Goal: Entertainment & Leisure: Consume media (video, audio)

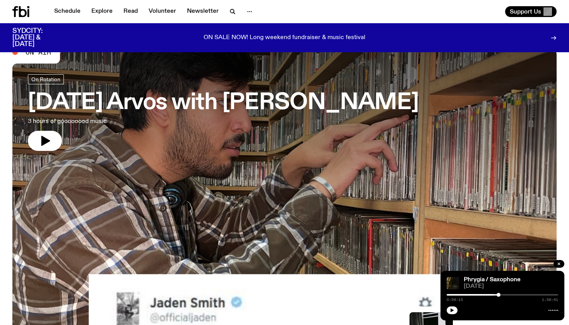
scroll to position [186, 0]
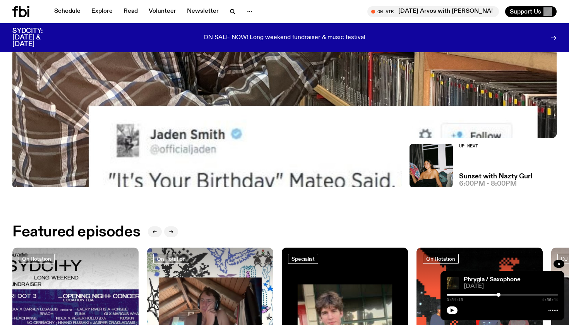
click at [175, 182] on img at bounding box center [284, 34] width 544 height 306
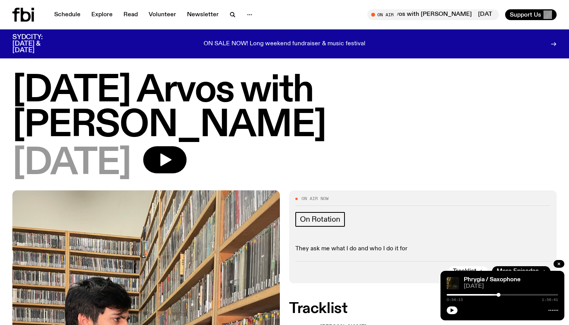
click at [30, 14] on icon at bounding box center [26, 15] width 10 height 14
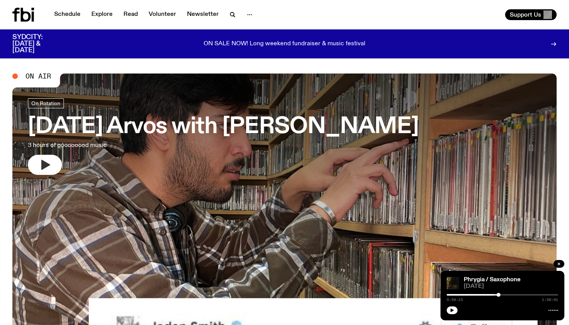
click at [39, 163] on icon "button" at bounding box center [45, 165] width 12 height 12
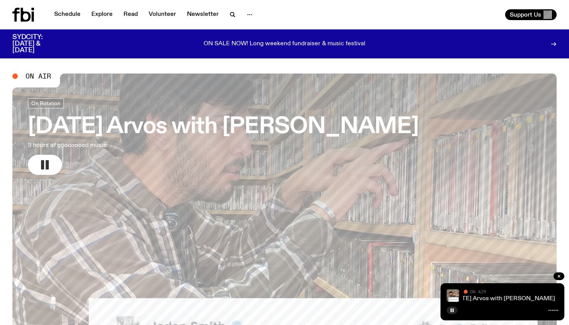
click at [509, 299] on link "[DATE] Arvos with [PERSON_NAME]" at bounding box center [503, 299] width 104 height 6
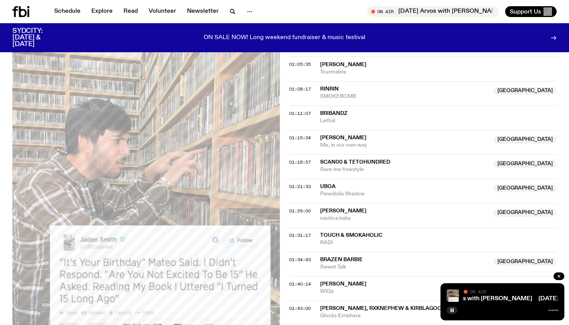
scroll to position [763, 0]
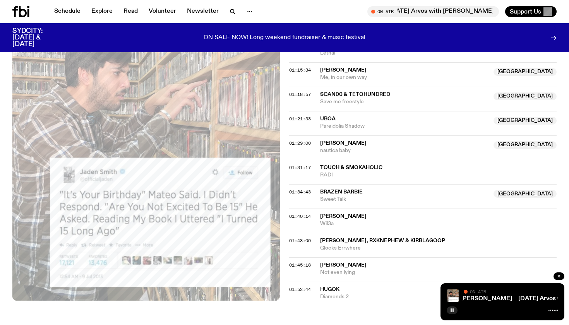
click at [456, 311] on button "button" at bounding box center [451, 310] width 11 height 8
